Goal: Task Accomplishment & Management: Manage account settings

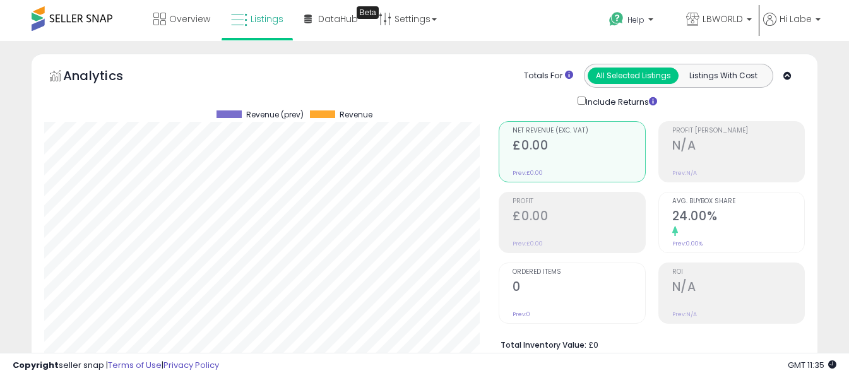
select select "**"
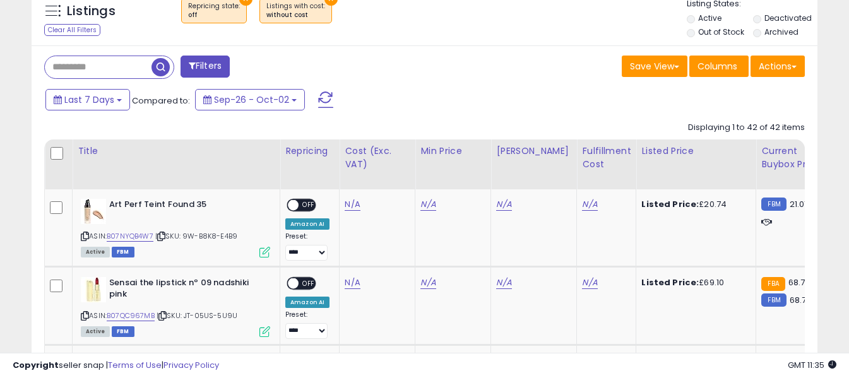
scroll to position [259, 455]
click at [322, 100] on span at bounding box center [325, 99] width 15 height 16
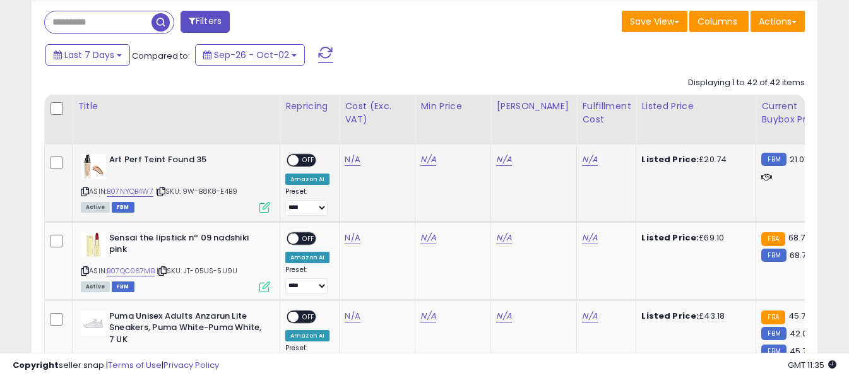
click at [83, 193] on icon at bounding box center [85, 191] width 8 height 7
click at [346, 157] on link "N/A" at bounding box center [352, 159] width 15 height 13
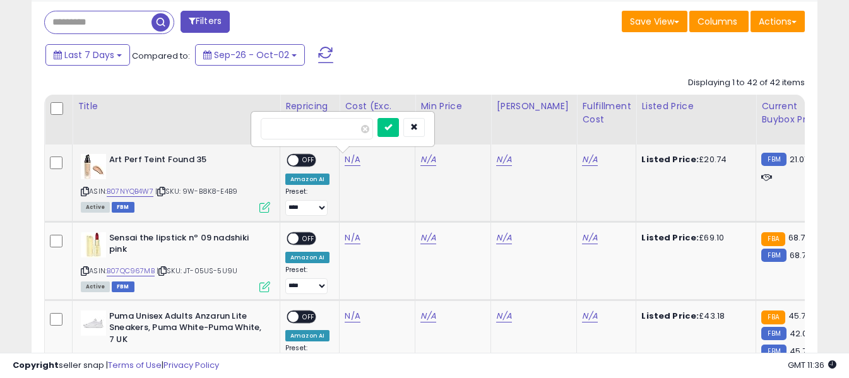
click at [345, 131] on input "number" at bounding box center [317, 128] width 112 height 21
type input "*****"
click at [392, 126] on icon "submit" at bounding box center [388, 127] width 8 height 8
click at [582, 162] on link "N/A" at bounding box center [589, 159] width 15 height 13
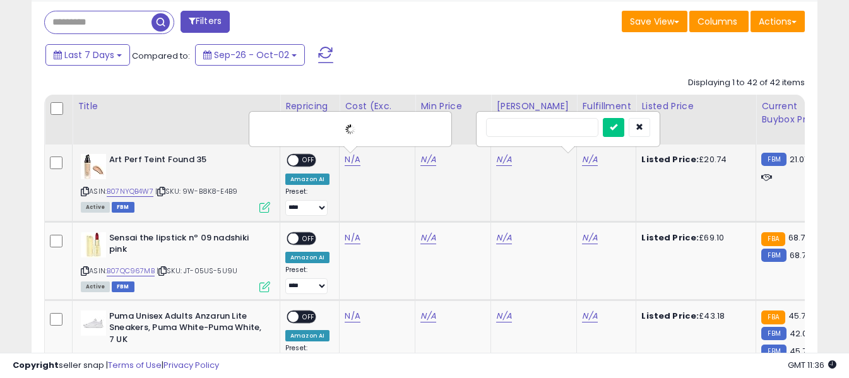
click at [549, 129] on input "text" at bounding box center [542, 127] width 112 height 19
type input "*"
click at [617, 127] on icon "submit" at bounding box center [614, 127] width 8 height 8
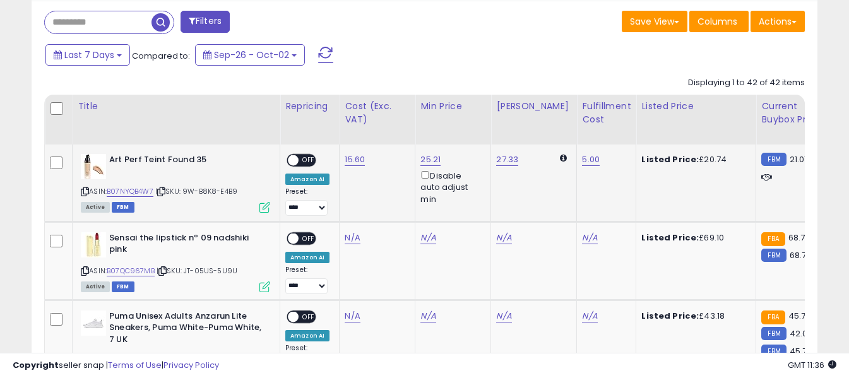
click at [314, 158] on span "OFF" at bounding box center [308, 160] width 20 height 11
click at [85, 274] on icon at bounding box center [85, 271] width 8 height 7
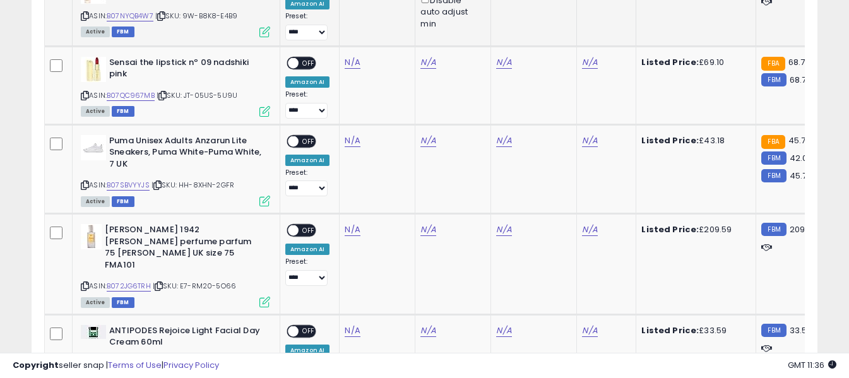
scroll to position [739, 0]
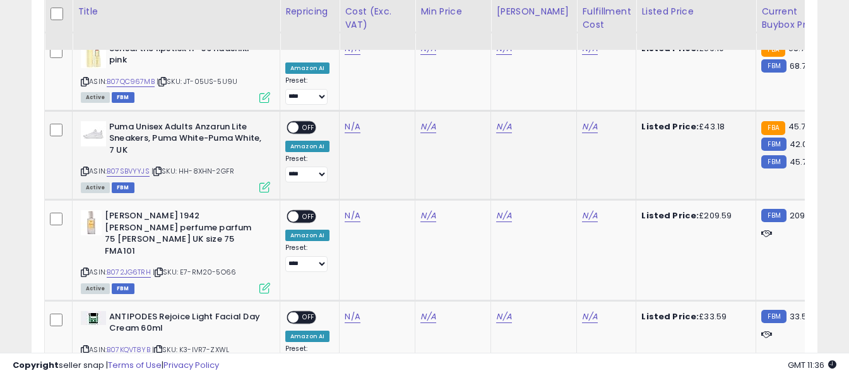
click at [86, 170] on icon at bounding box center [85, 171] width 8 height 7
click at [352, 129] on link "N/A" at bounding box center [352, 127] width 15 height 13
click at [346, 91] on input "number" at bounding box center [315, 95] width 112 height 21
type input "*****"
click at [397, 96] on button "submit" at bounding box center [385, 94] width 21 height 19
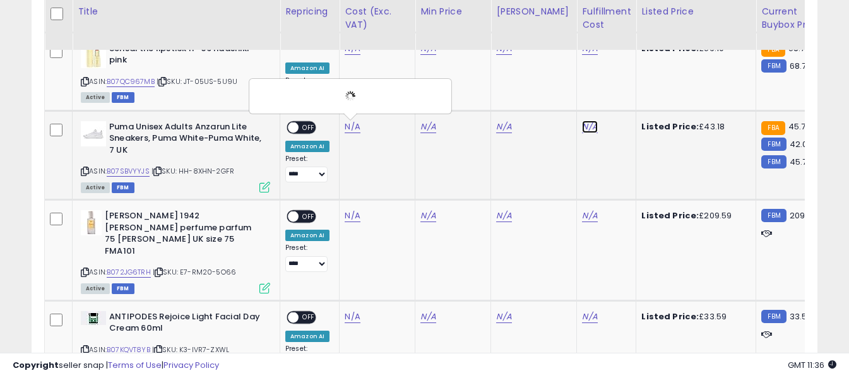
click at [582, 126] on link "N/A" at bounding box center [589, 127] width 15 height 13
click at [566, 96] on input "text" at bounding box center [542, 94] width 112 height 19
type input "*"
click at [617, 96] on icon "submit" at bounding box center [614, 94] width 8 height 8
click at [307, 126] on span "OFF" at bounding box center [308, 127] width 20 height 11
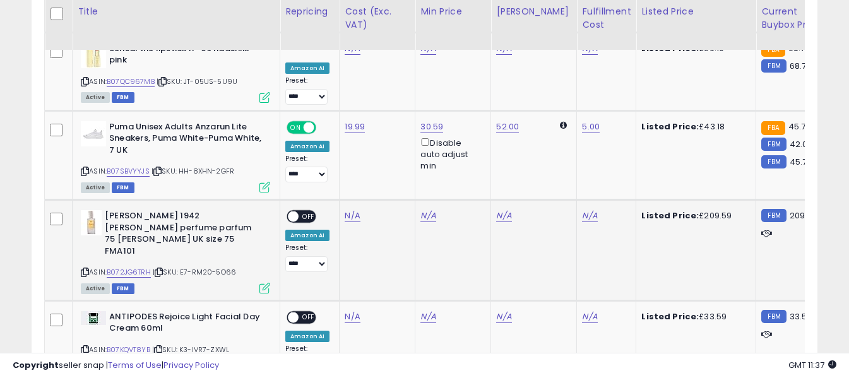
click at [88, 269] on icon at bounding box center [85, 272] width 8 height 7
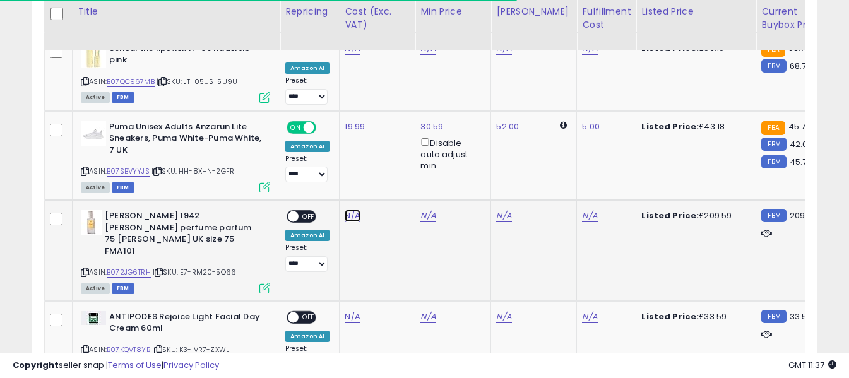
click at [352, 218] on link "N/A" at bounding box center [352, 215] width 15 height 13
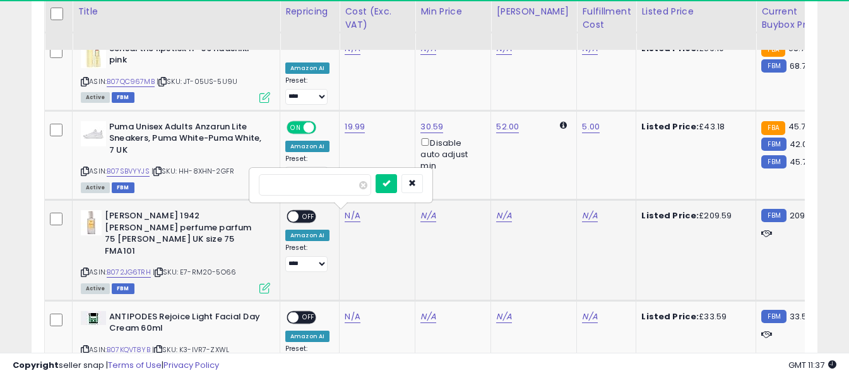
click at [348, 189] on input "number" at bounding box center [315, 184] width 112 height 21
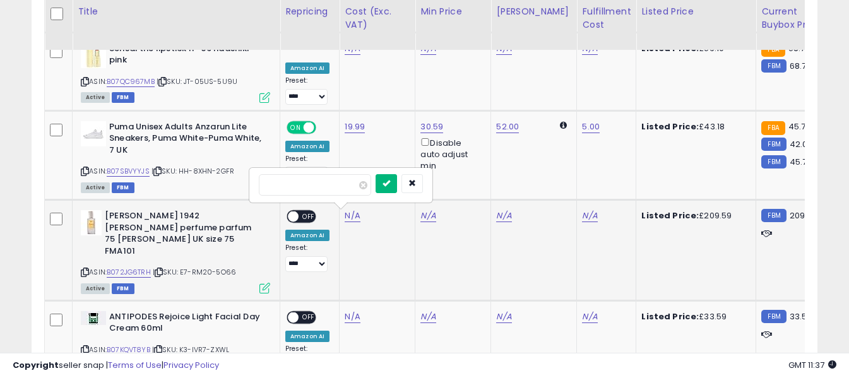
type input "******"
click at [390, 182] on icon "submit" at bounding box center [386, 183] width 8 height 8
click at [582, 218] on link "N/A" at bounding box center [589, 215] width 15 height 13
click at [570, 186] on input "text" at bounding box center [542, 183] width 112 height 19
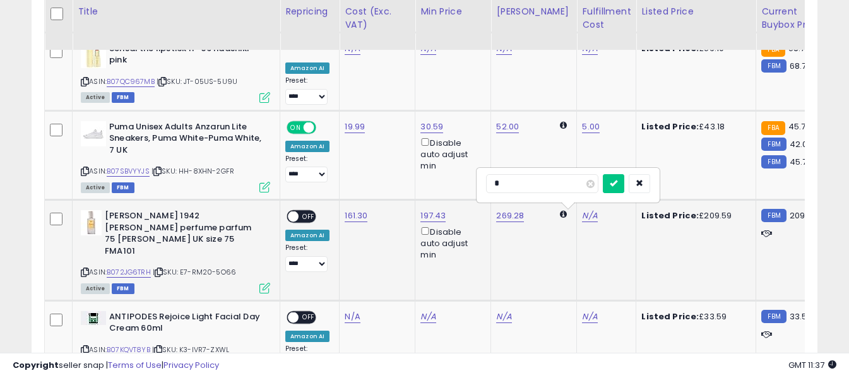
type input "*"
click at [617, 181] on icon "submit" at bounding box center [614, 183] width 8 height 8
click at [307, 215] on span "OFF" at bounding box center [308, 216] width 20 height 11
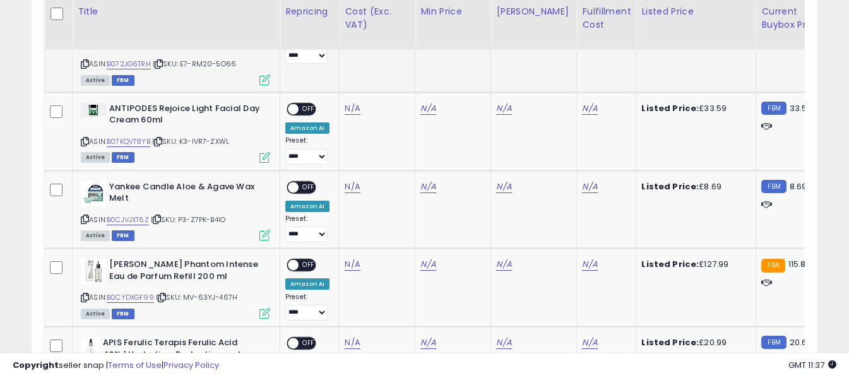
scroll to position [928, 0]
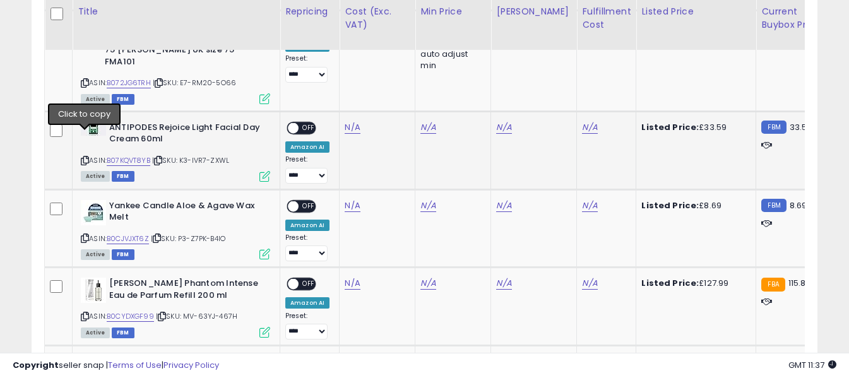
click at [84, 157] on icon at bounding box center [85, 160] width 8 height 7
click at [346, 121] on link "N/A" at bounding box center [352, 127] width 15 height 13
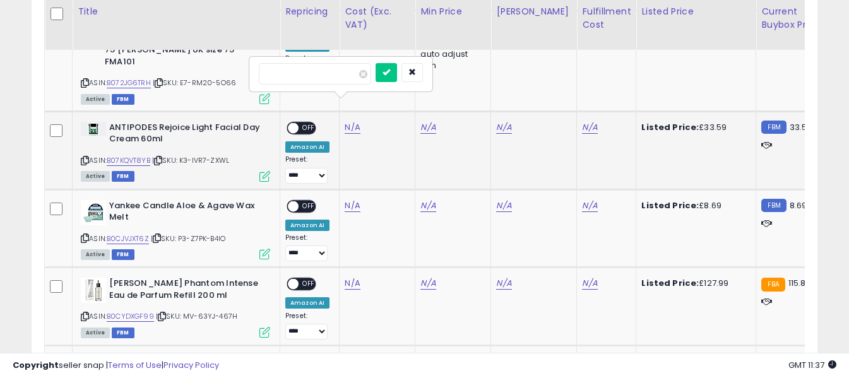
click at [337, 76] on input "number" at bounding box center [315, 73] width 112 height 21
type input "*****"
click at [397, 77] on button "submit" at bounding box center [385, 72] width 21 height 19
click at [582, 121] on link "N/A" at bounding box center [589, 127] width 15 height 13
click at [546, 71] on input "text" at bounding box center [542, 72] width 112 height 19
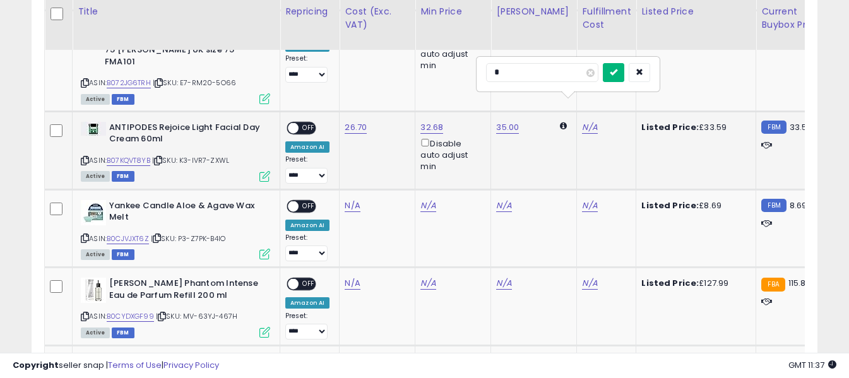
type input "*"
click at [617, 71] on icon "submit" at bounding box center [614, 72] width 8 height 8
click at [306, 122] on span "OFF" at bounding box center [308, 127] width 20 height 11
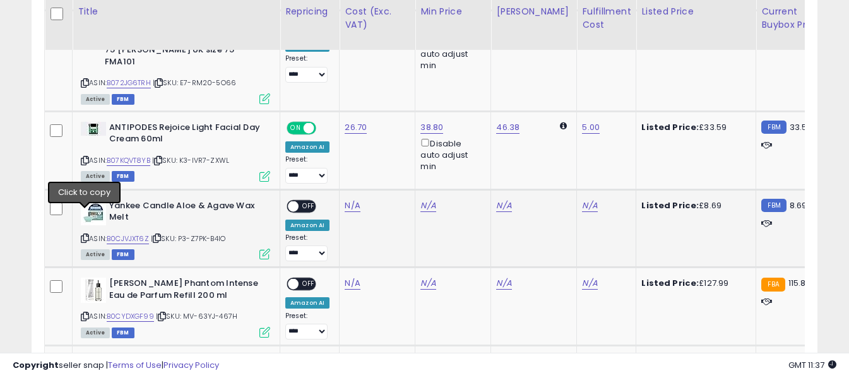
click at [86, 235] on icon at bounding box center [85, 238] width 8 height 7
click at [351, 199] on link "N/A" at bounding box center [352, 205] width 15 height 13
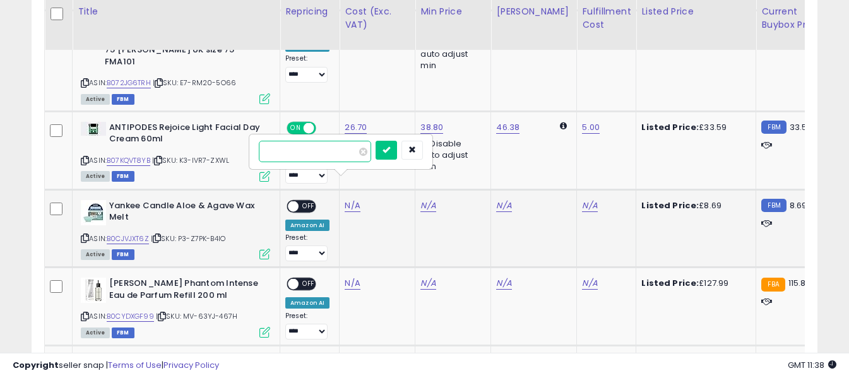
click at [346, 154] on input "number" at bounding box center [315, 151] width 112 height 21
type input "****"
click at [390, 151] on icon "submit" at bounding box center [386, 150] width 8 height 8
click at [582, 199] on link "N/A" at bounding box center [589, 205] width 15 height 13
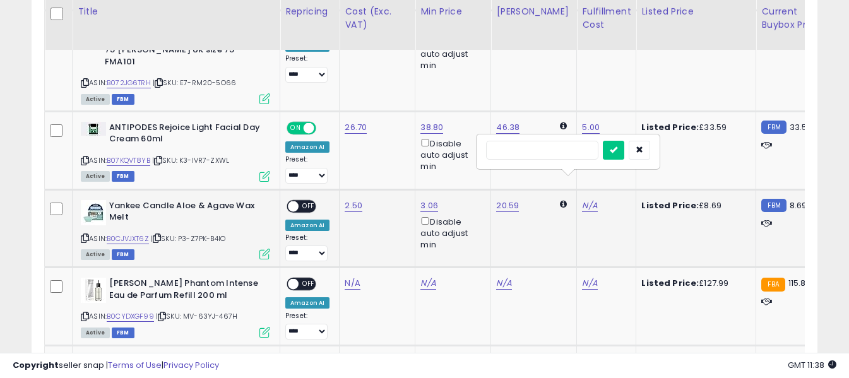
click at [536, 151] on input "text" at bounding box center [542, 150] width 112 height 19
type input "*"
click at [617, 151] on icon "submit" at bounding box center [614, 150] width 8 height 8
click at [298, 201] on span "OFF" at bounding box center [308, 206] width 20 height 11
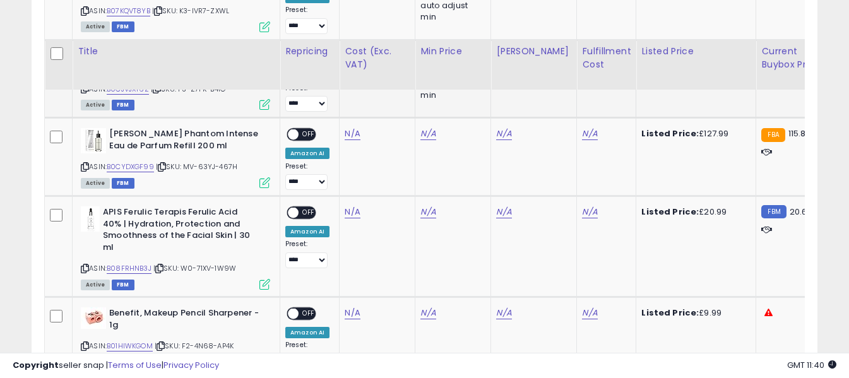
scroll to position [1117, 0]
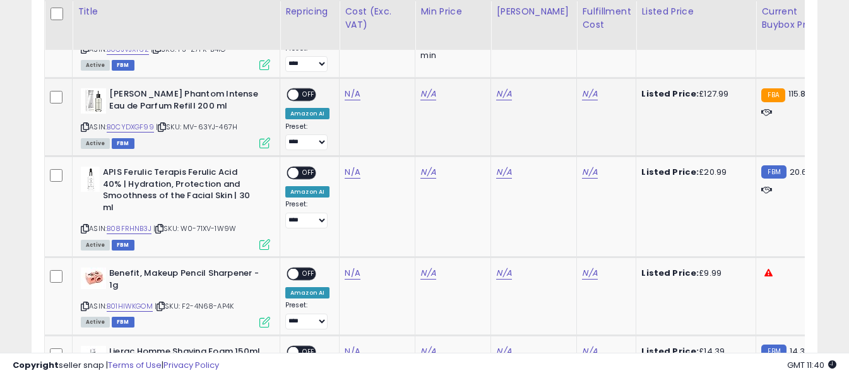
click at [83, 124] on icon at bounding box center [85, 127] width 8 height 7
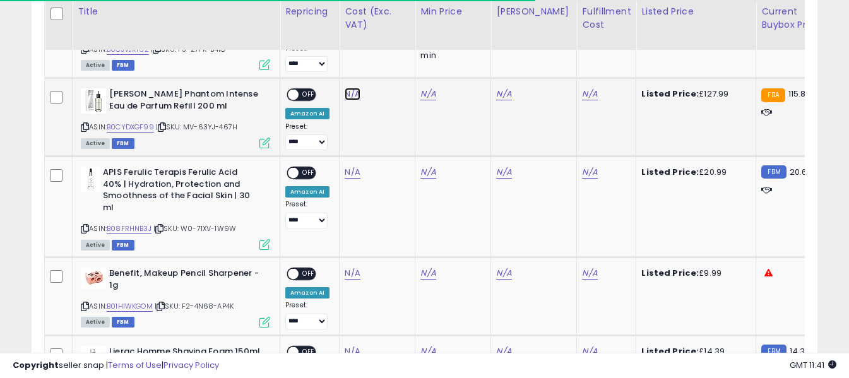
click at [347, 88] on link "N/A" at bounding box center [352, 94] width 15 height 13
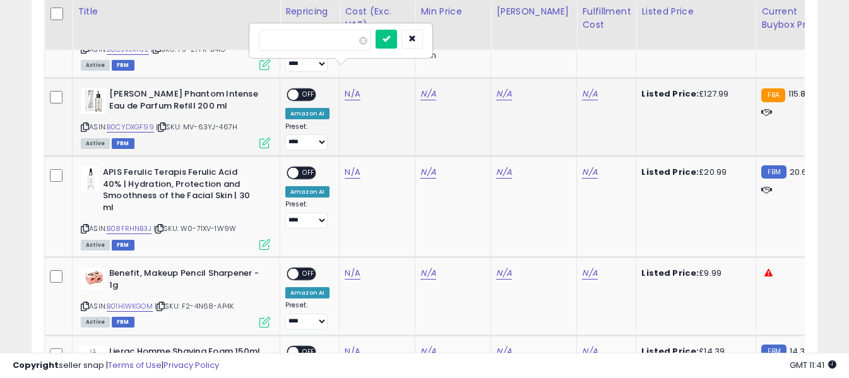
click at [347, 46] on input "number" at bounding box center [315, 40] width 112 height 21
type input "*****"
click at [397, 47] on button "submit" at bounding box center [385, 39] width 21 height 19
click at [582, 88] on link "N/A" at bounding box center [589, 94] width 15 height 13
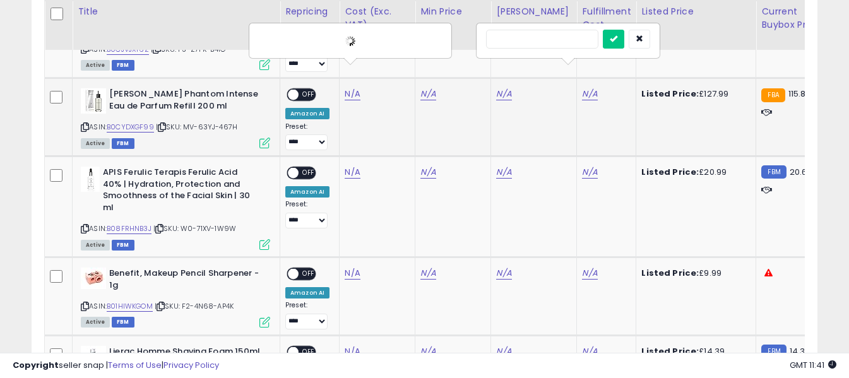
click at [551, 40] on input "text" at bounding box center [542, 39] width 112 height 19
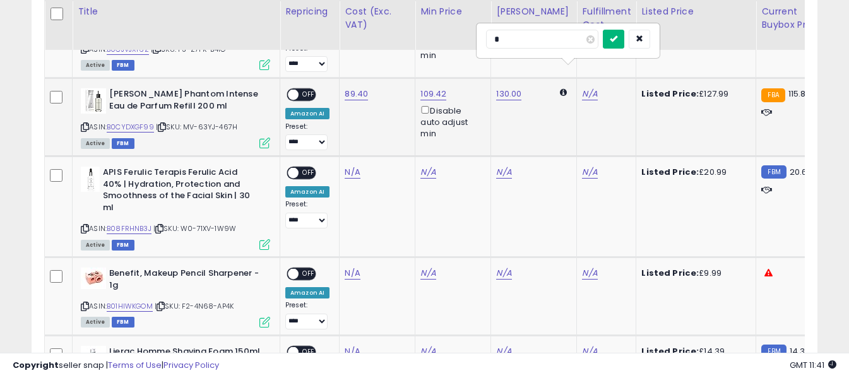
type input "*"
click at [617, 41] on icon "submit" at bounding box center [614, 39] width 8 height 8
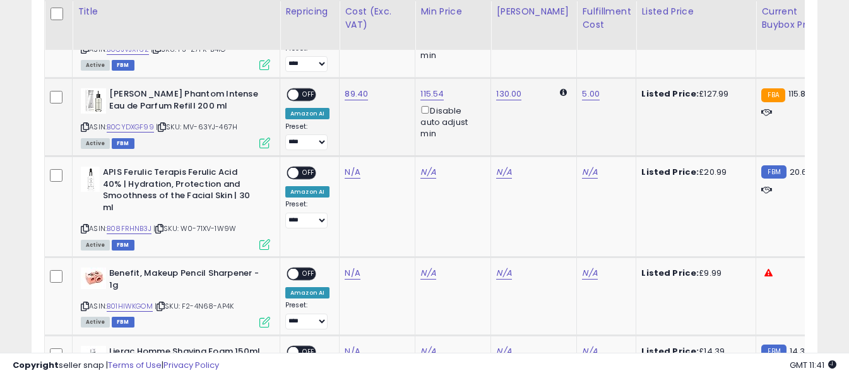
click at [307, 90] on span "OFF" at bounding box center [308, 95] width 20 height 11
click at [85, 225] on icon at bounding box center [85, 228] width 8 height 7
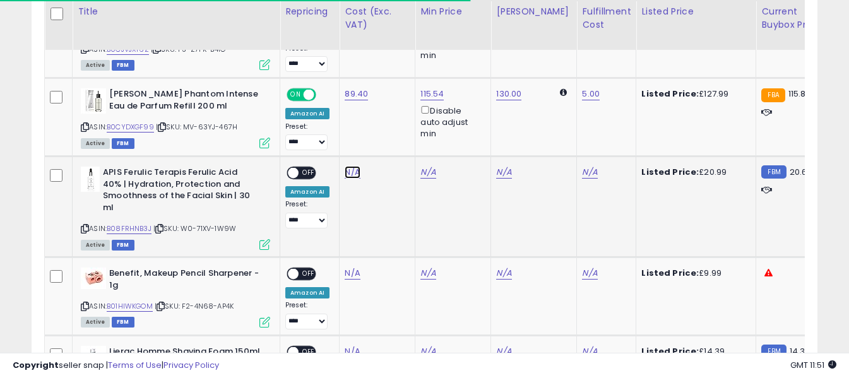
click at [351, 166] on link "N/A" at bounding box center [352, 172] width 15 height 13
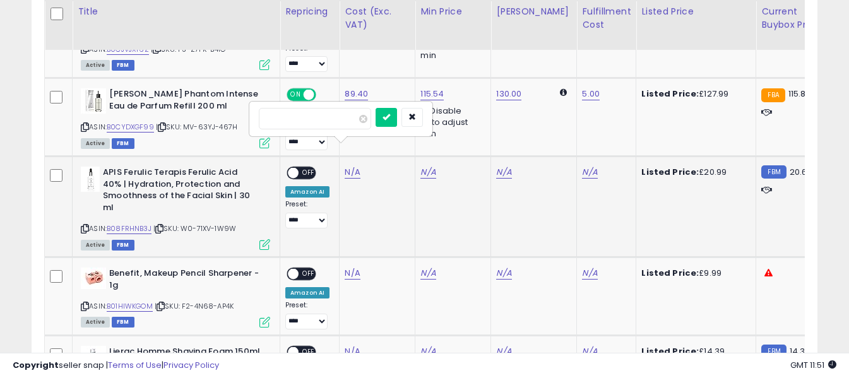
click at [344, 122] on input "number" at bounding box center [315, 118] width 112 height 21
type input "**"
click at [397, 118] on button "submit" at bounding box center [385, 117] width 21 height 19
click at [582, 166] on link "N/A" at bounding box center [589, 172] width 15 height 13
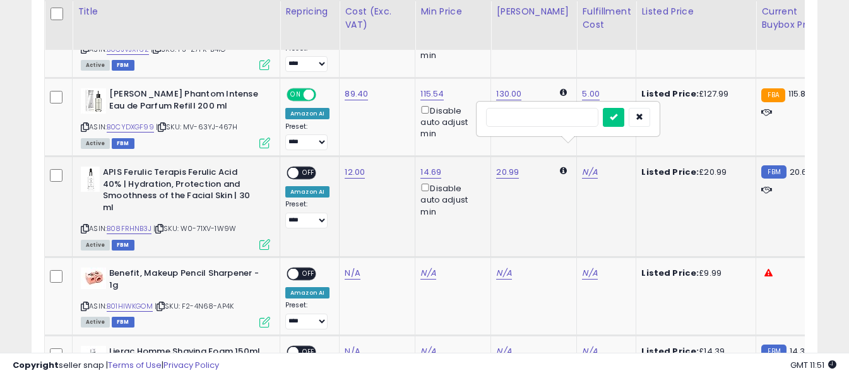
click at [562, 120] on input "text" at bounding box center [542, 117] width 112 height 19
type input "*"
click at [624, 119] on button "submit" at bounding box center [613, 117] width 21 height 19
click at [303, 168] on span "OFF" at bounding box center [308, 173] width 20 height 11
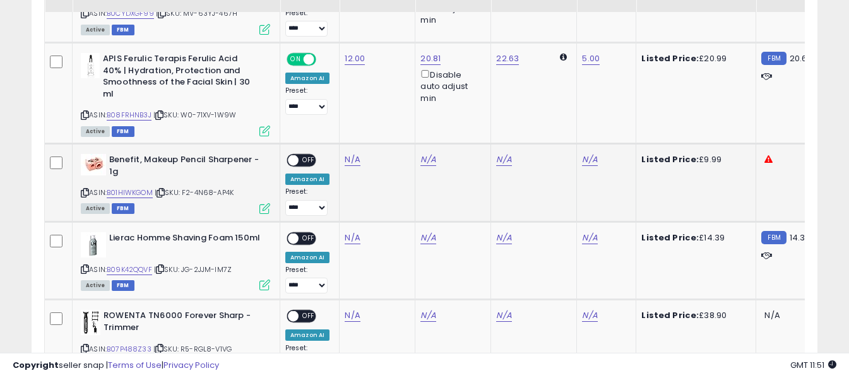
scroll to position [1244, 0]
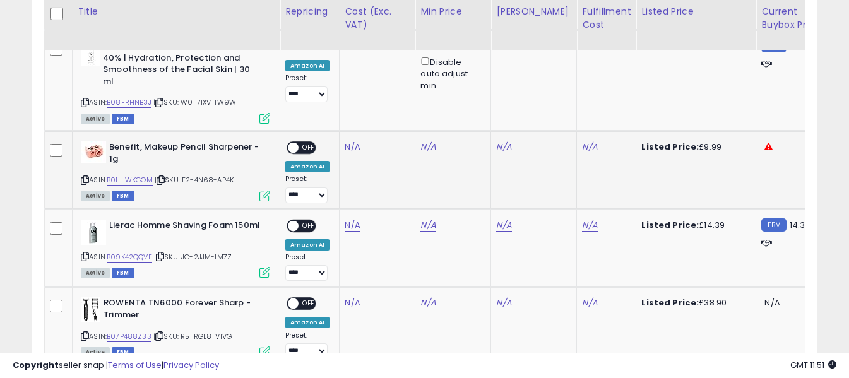
click at [86, 177] on icon at bounding box center [85, 180] width 8 height 7
